Goal: Information Seeking & Learning: Learn about a topic

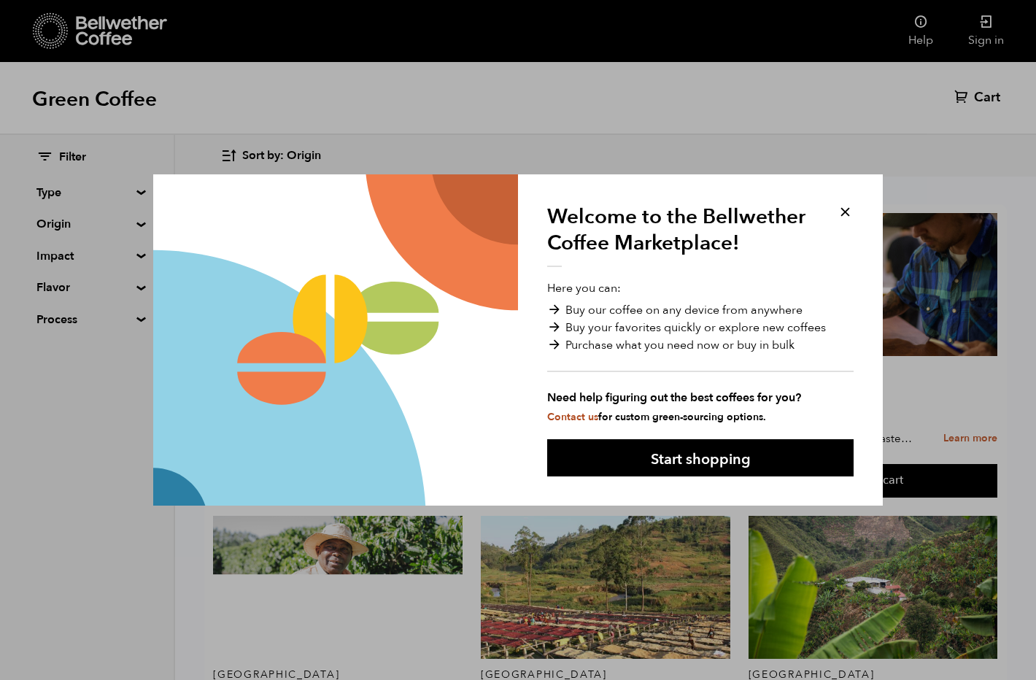
click at [846, 207] on button at bounding box center [845, 212] width 17 height 17
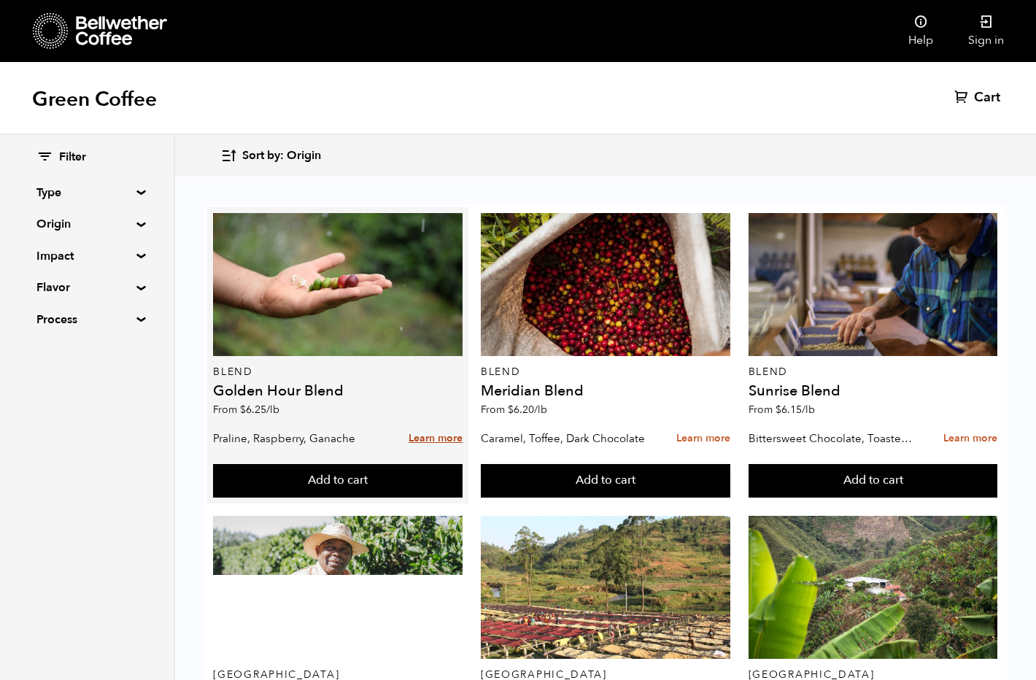
click at [434, 436] on link "Learn more" at bounding box center [436, 438] width 54 height 31
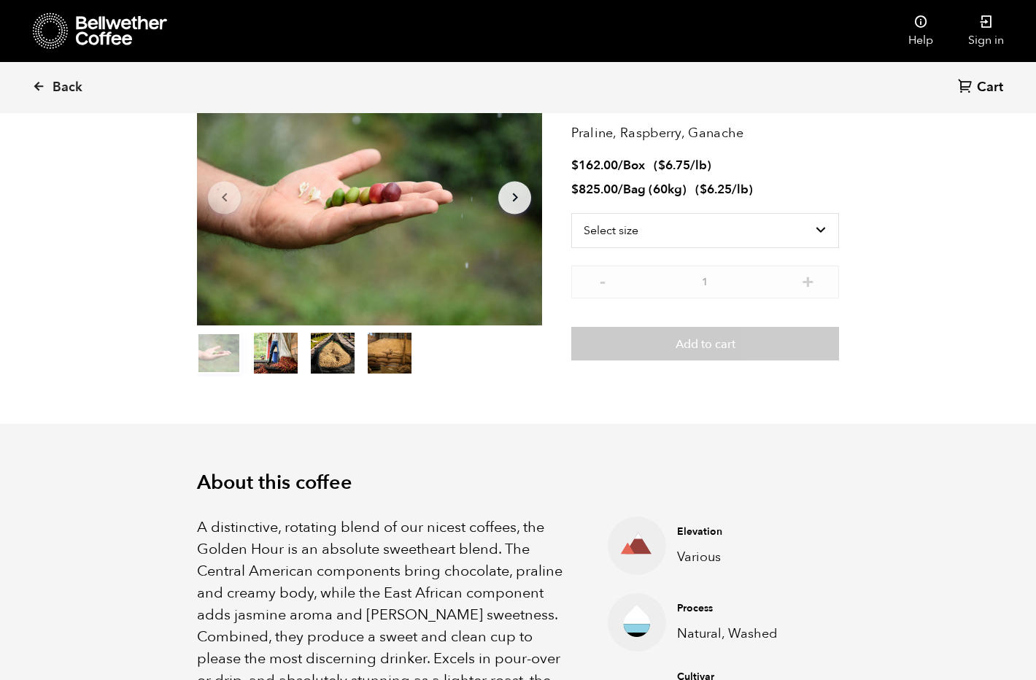
scroll to position [331, 0]
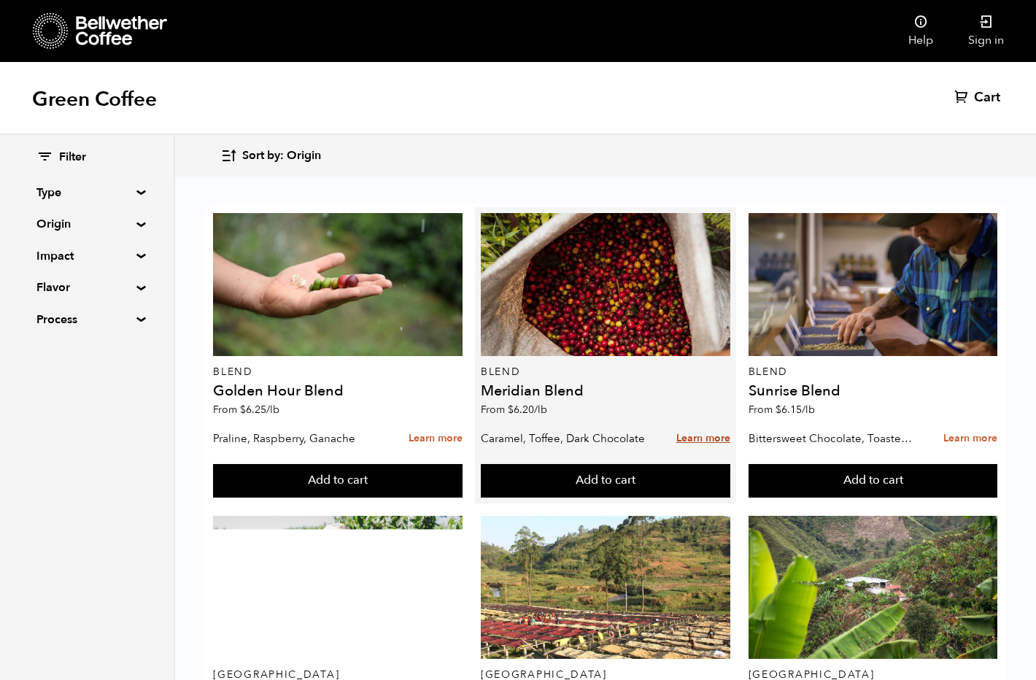
click at [693, 436] on link "Learn more" at bounding box center [703, 438] width 54 height 31
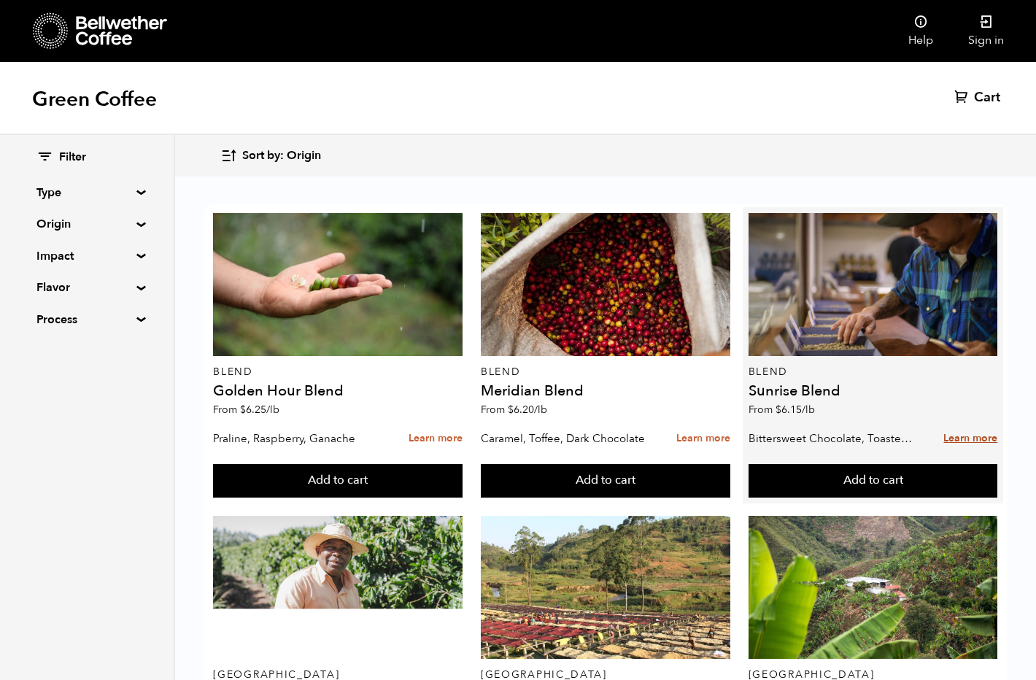
click at [976, 441] on link "Learn more" at bounding box center [971, 438] width 54 height 31
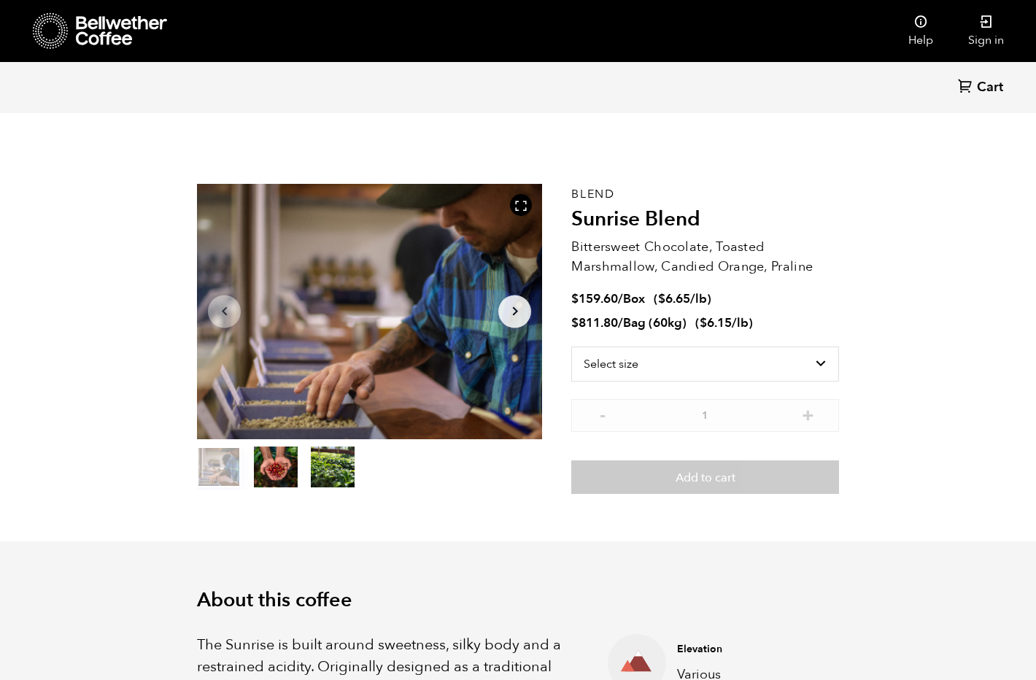
scroll to position [1, 0]
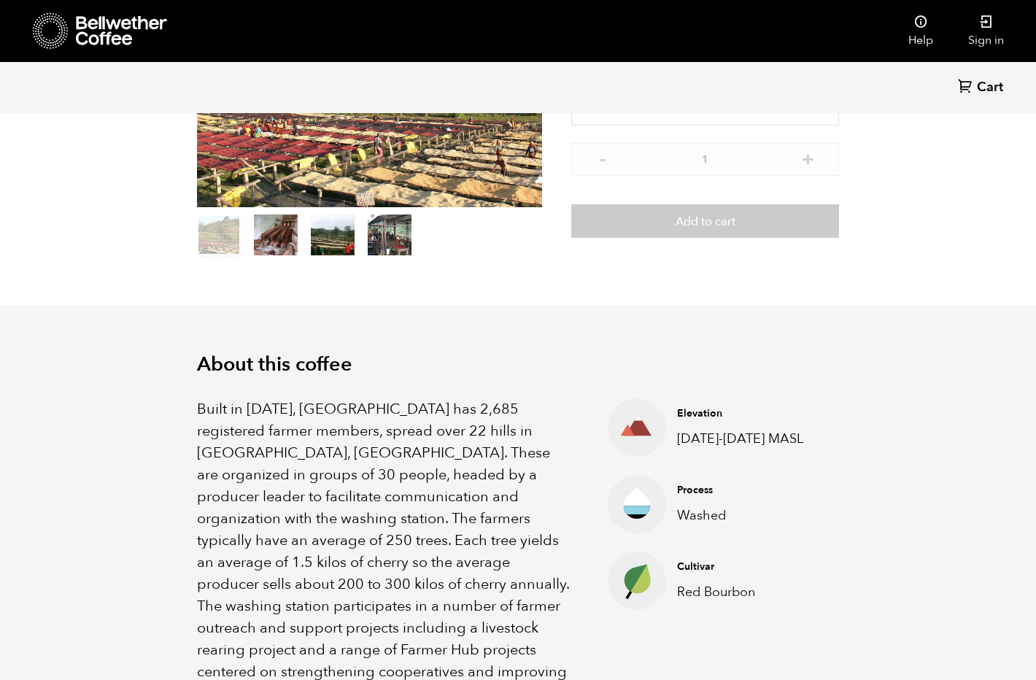
scroll to position [445, 0]
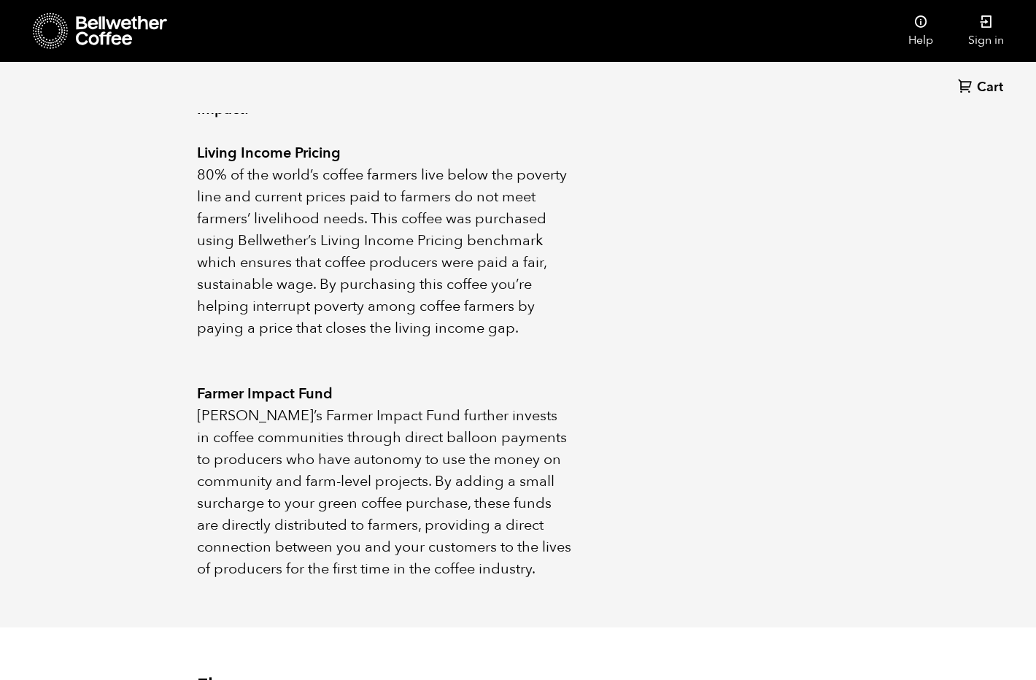
scroll to position [939, 0]
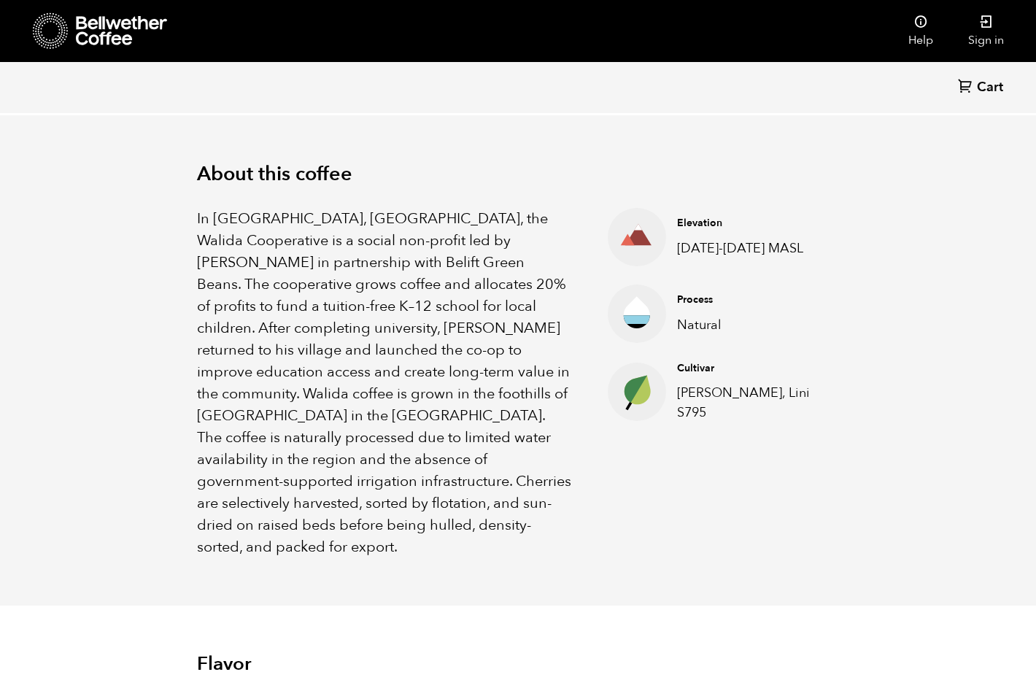
scroll to position [407, 0]
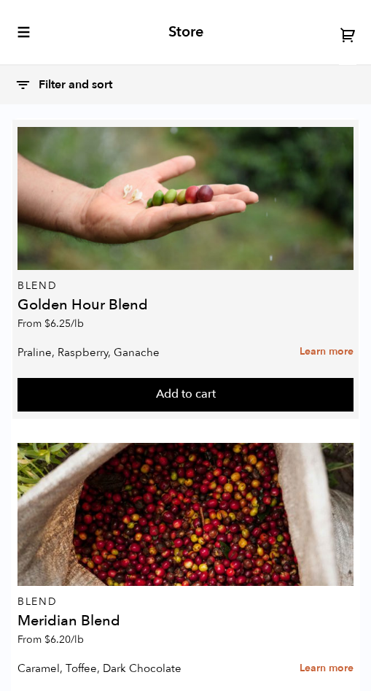
scroll to position [1095, 0]
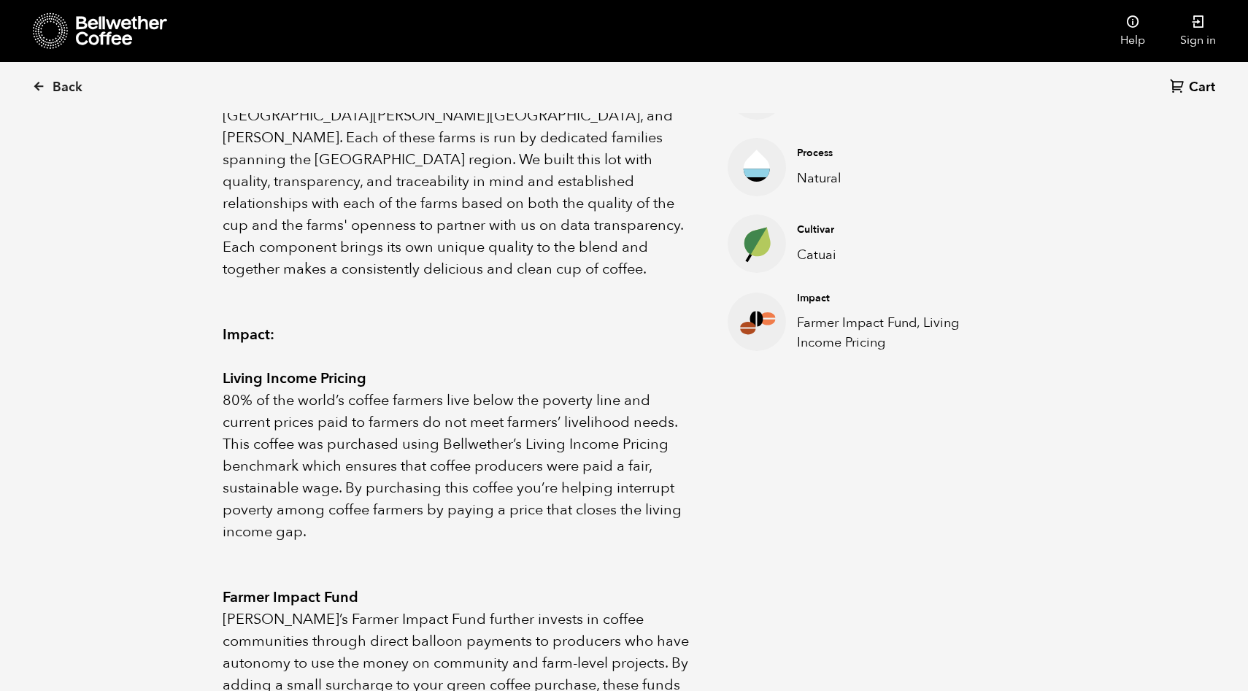
scroll to position [635, 777]
click at [174, 386] on section "About this coffee Parceiros do Café is an exclusive Bellwether lot made up of c…" at bounding box center [624, 389] width 1248 height 841
